Goal: Check status: Check status

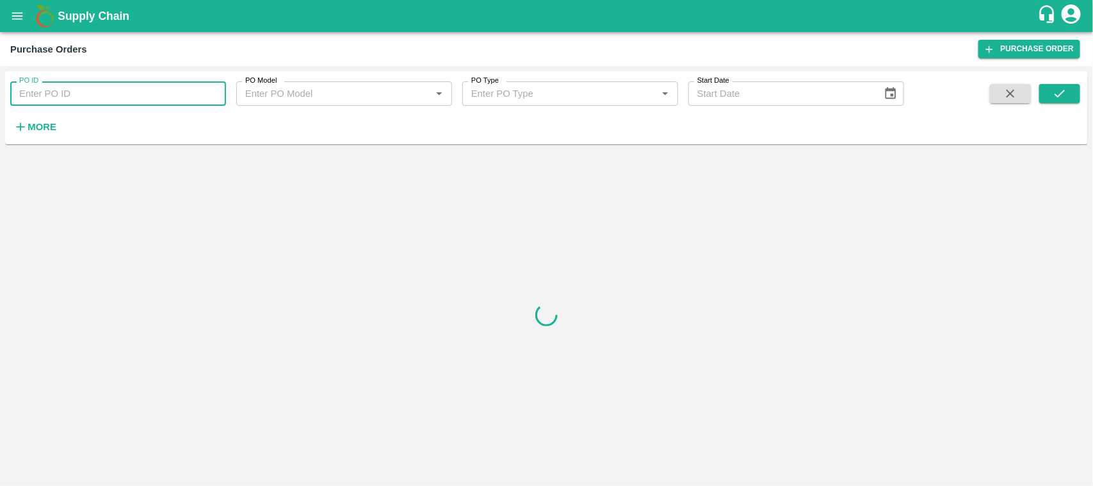
click at [128, 90] on input "PO ID" at bounding box center [118, 93] width 216 height 24
type input "174591"
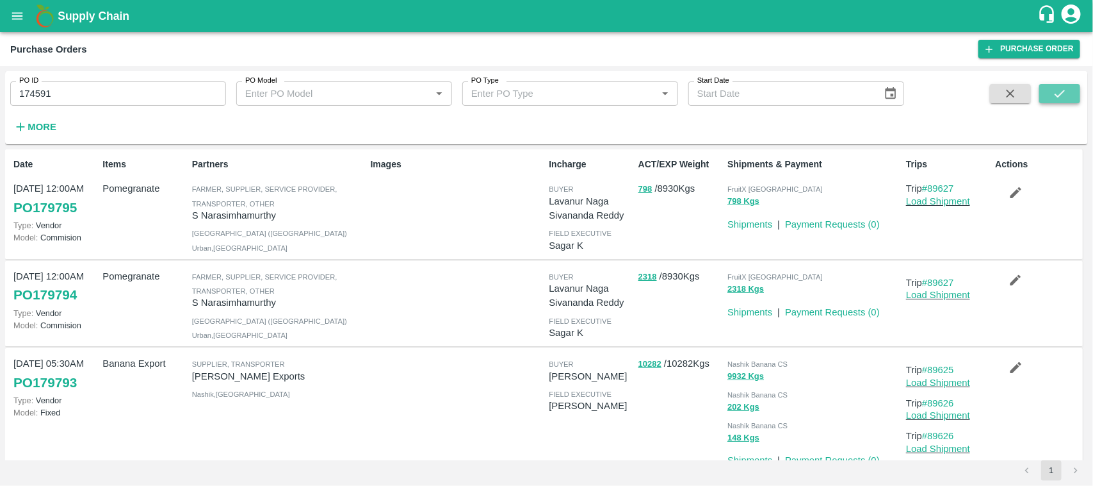
click at [1068, 90] on button "submit" at bounding box center [1060, 93] width 41 height 19
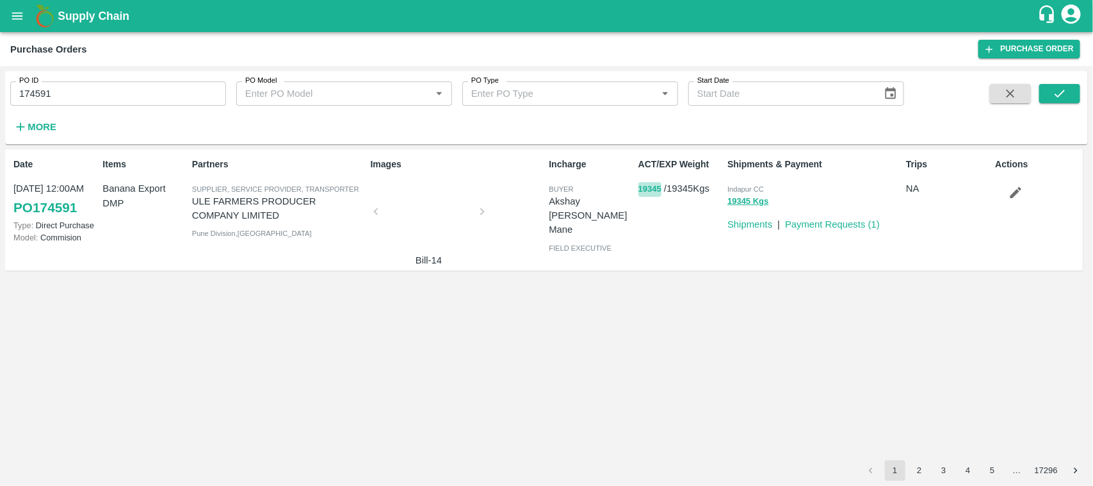
click at [648, 188] on button "19345" at bounding box center [650, 189] width 23 height 15
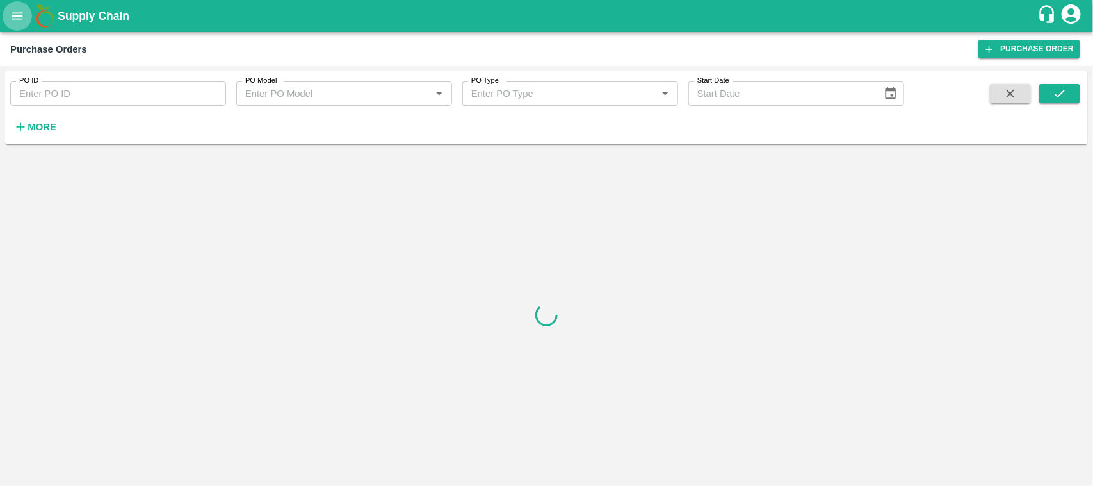
click at [23, 11] on icon "open drawer" at bounding box center [17, 16] width 14 height 14
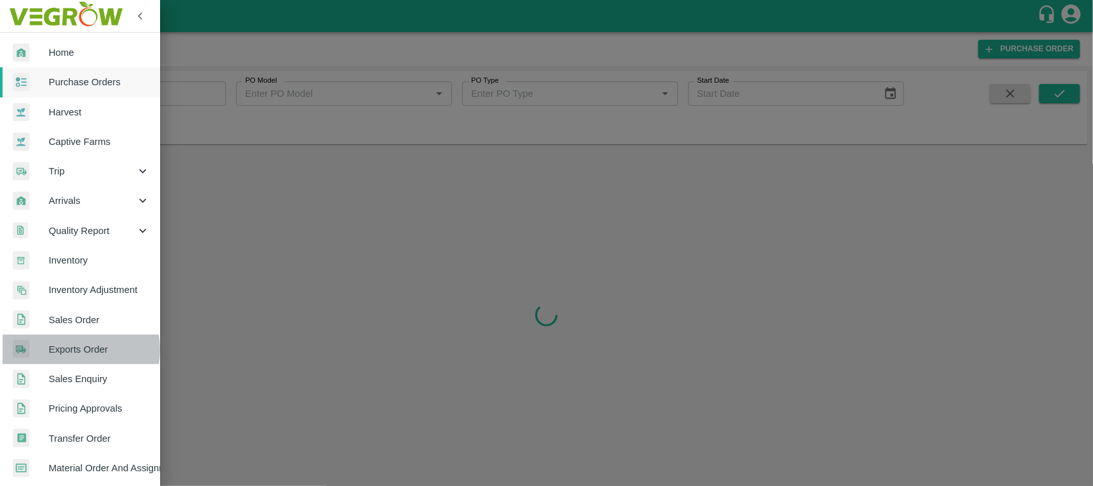
click at [75, 350] on span "Exports Order" at bounding box center [99, 349] width 101 height 14
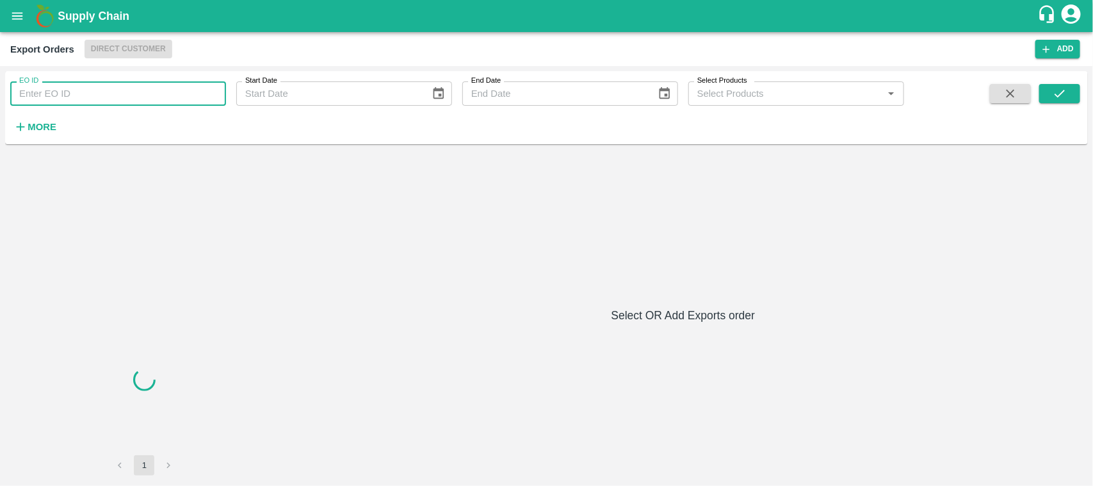
click at [90, 102] on input "EO ID" at bounding box center [118, 93] width 216 height 24
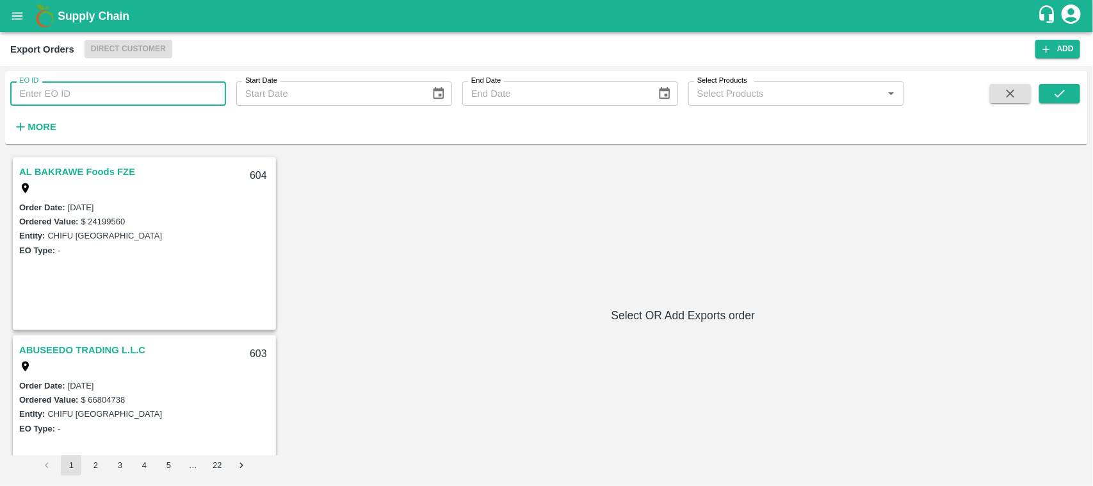
paste input "553"
type input "553"
click at [1076, 82] on div "EO ID 553 EO ID Start Date Start Date End Date End Date Select Products Select …" at bounding box center [546, 107] width 1083 height 63
click at [1071, 86] on button "submit" at bounding box center [1060, 93] width 41 height 19
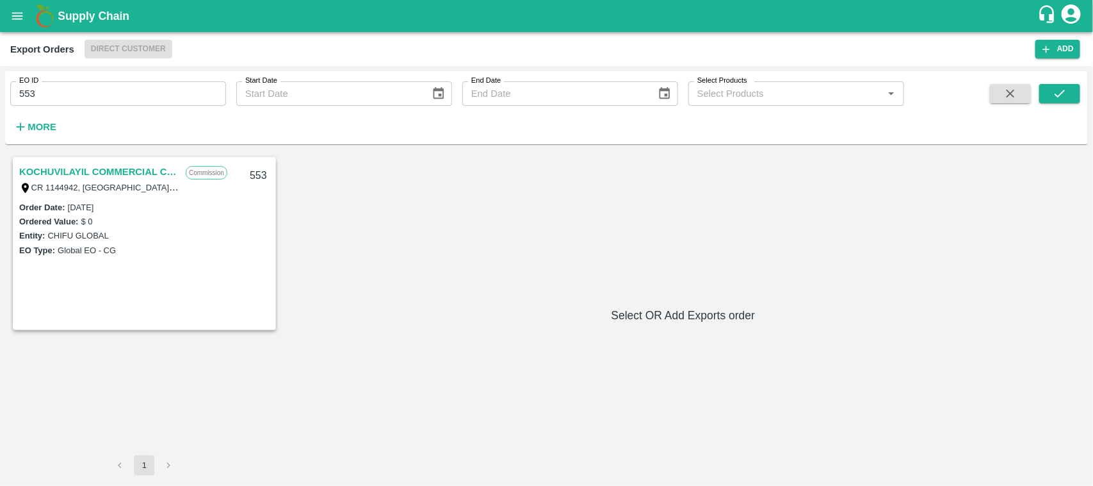
click at [138, 170] on link "KOCHUVILAYIL COMMERCIAL CENTRE L.L.C" at bounding box center [99, 171] width 160 height 17
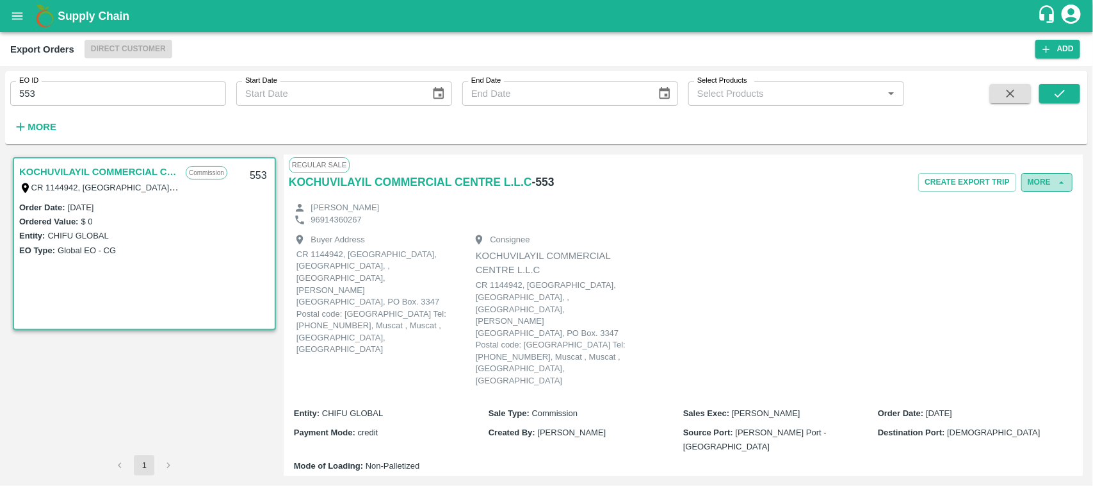
click at [1039, 179] on button "More" at bounding box center [1047, 182] width 51 height 19
click at [1030, 245] on div at bounding box center [1018, 241] width 36 height 14
